Goal: Download file/media

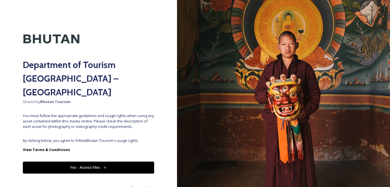
click at [105, 162] on button "Yes - Access Files" at bounding box center [88, 168] width 131 height 12
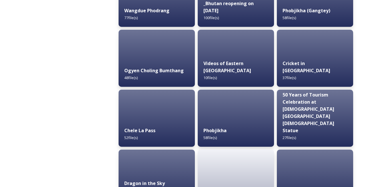
scroll to position [901, 0]
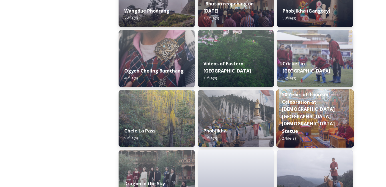
click at [307, 106] on img at bounding box center [315, 118] width 78 height 58
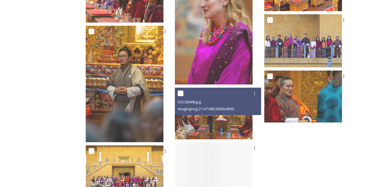
scroll to position [627, 0]
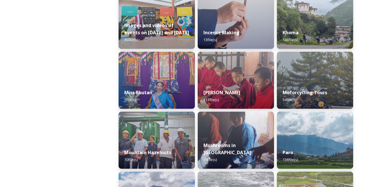
scroll to position [400, 0]
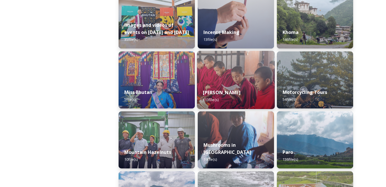
click at [222, 78] on img at bounding box center [236, 80] width 78 height 58
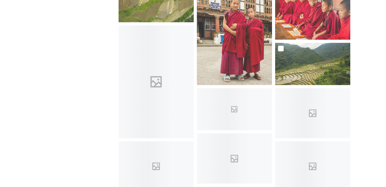
scroll to position [943, 0]
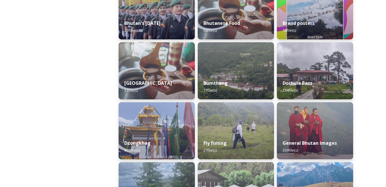
scroll to position [171, 0]
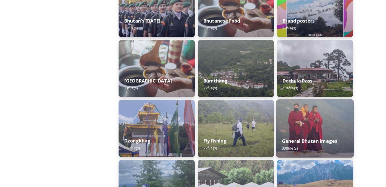
click at [315, 123] on img at bounding box center [315, 128] width 78 height 58
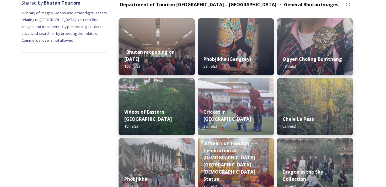
scroll to position [57, 0]
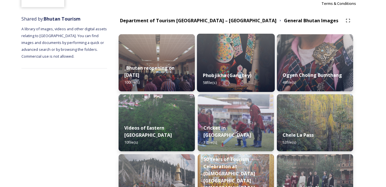
click at [230, 53] on img at bounding box center [236, 63] width 78 height 58
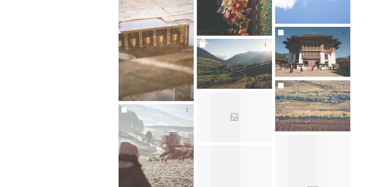
scroll to position [343, 0]
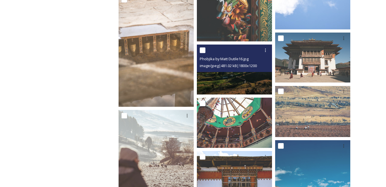
click at [203, 53] on input "checkbox" at bounding box center [203, 50] width 6 height 6
checkbox input "true"
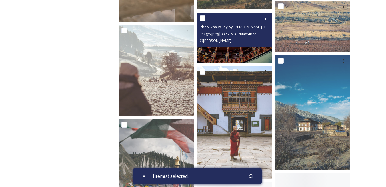
scroll to position [429, 0]
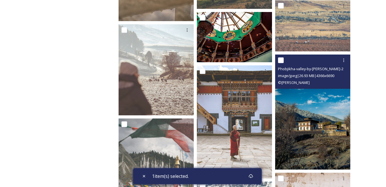
click at [283, 58] on input "checkbox" at bounding box center [281, 60] width 6 height 6
checkbox input "true"
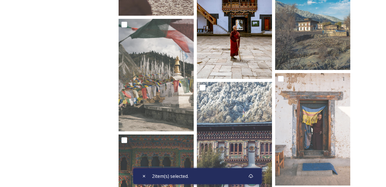
scroll to position [543, 0]
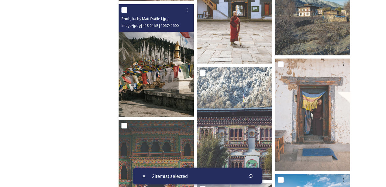
click at [122, 9] on input "checkbox" at bounding box center [124, 10] width 6 height 6
checkbox input "true"
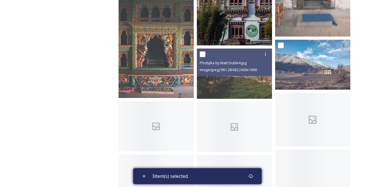
scroll to position [686, 0]
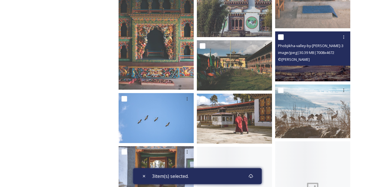
click at [280, 36] on input "checkbox" at bounding box center [281, 37] width 6 height 6
checkbox input "true"
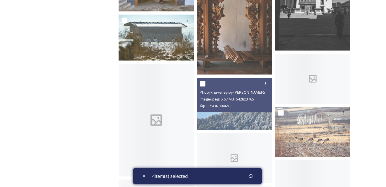
scroll to position [886, 0]
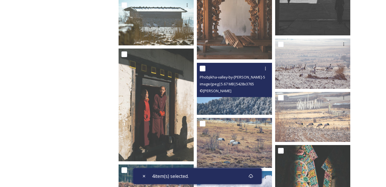
click at [200, 69] on input "checkbox" at bounding box center [203, 69] width 6 height 6
checkbox input "true"
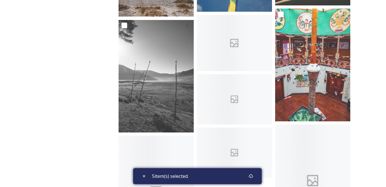
scroll to position [1257, 0]
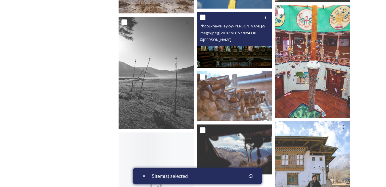
click at [204, 17] on input "checkbox" at bounding box center [203, 18] width 6 height 6
checkbox input "true"
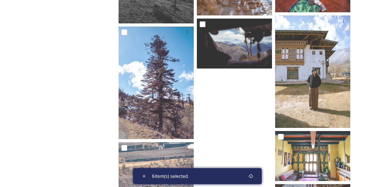
scroll to position [1457, 0]
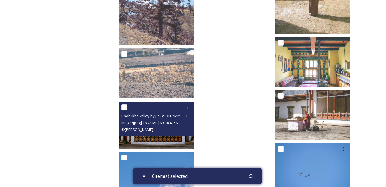
click at [125, 109] on input "checkbox" at bounding box center [124, 108] width 6 height 6
checkbox input "true"
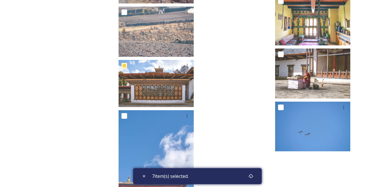
scroll to position [1585, 0]
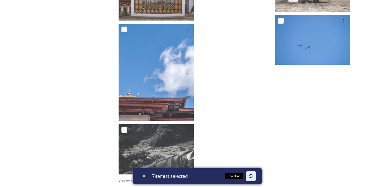
click at [253, 174] on icon at bounding box center [251, 176] width 5 height 5
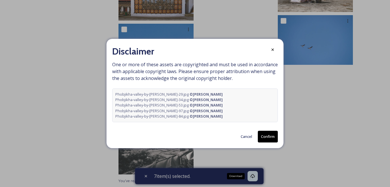
click at [263, 133] on button "Confirm" at bounding box center [268, 137] width 20 height 12
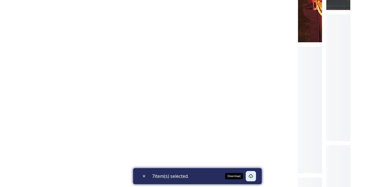
scroll to position [424, 0]
